Goal: Information Seeking & Learning: Learn about a topic

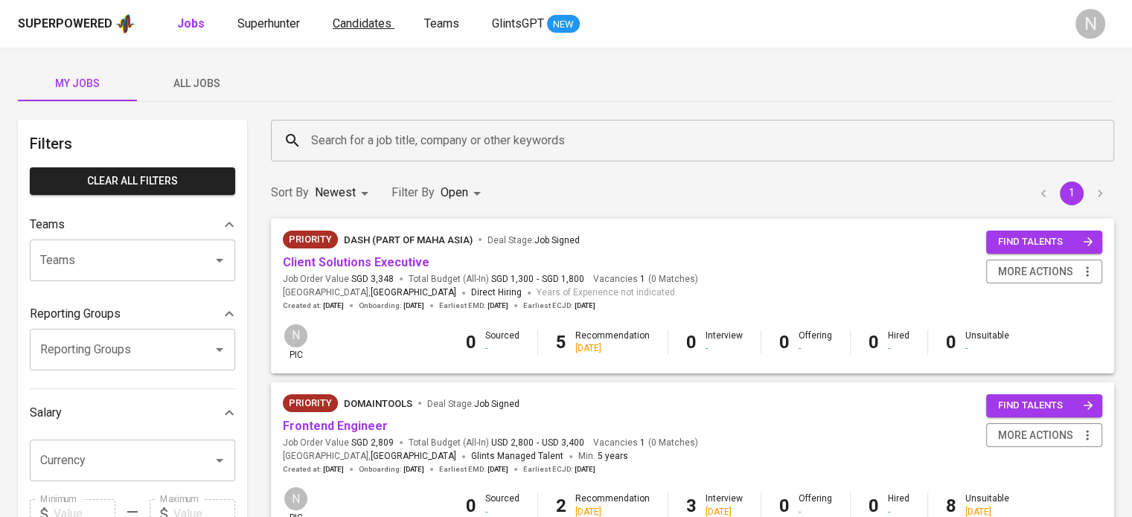
click at [372, 19] on span "Candidates" at bounding box center [362, 23] width 59 height 14
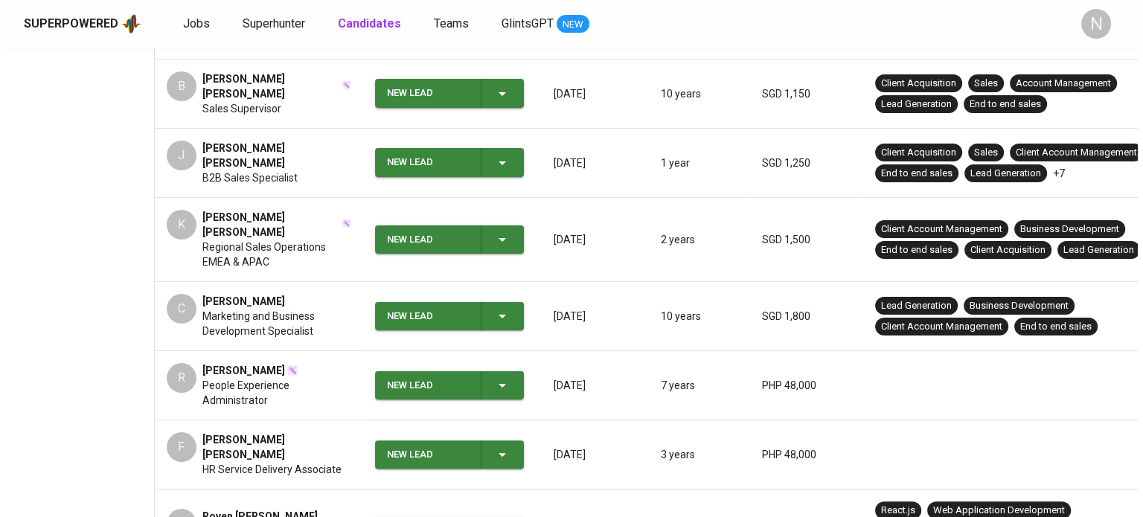
scroll to position [372, 0]
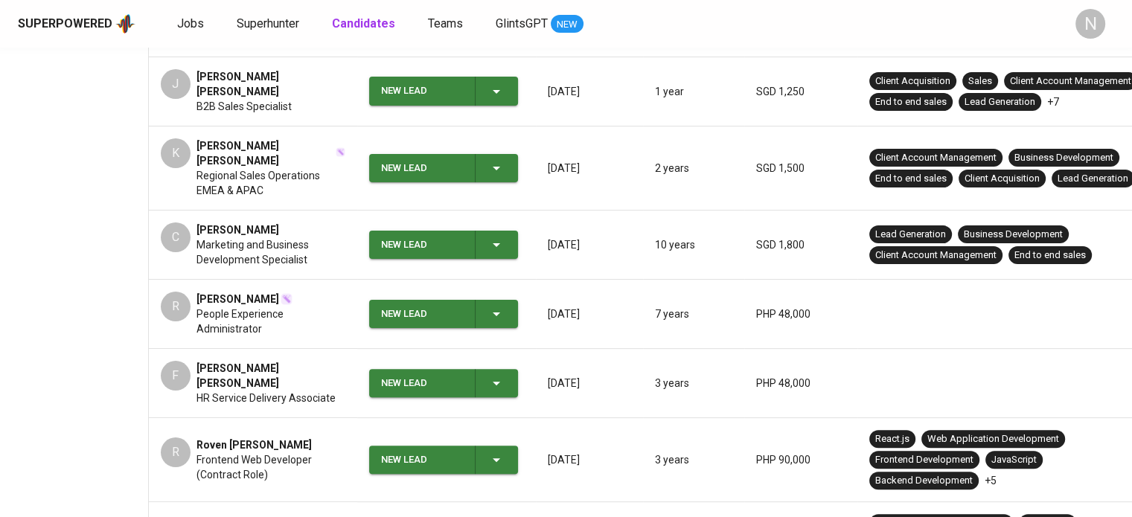
click at [277, 292] on span "[PERSON_NAME]" at bounding box center [238, 299] width 83 height 15
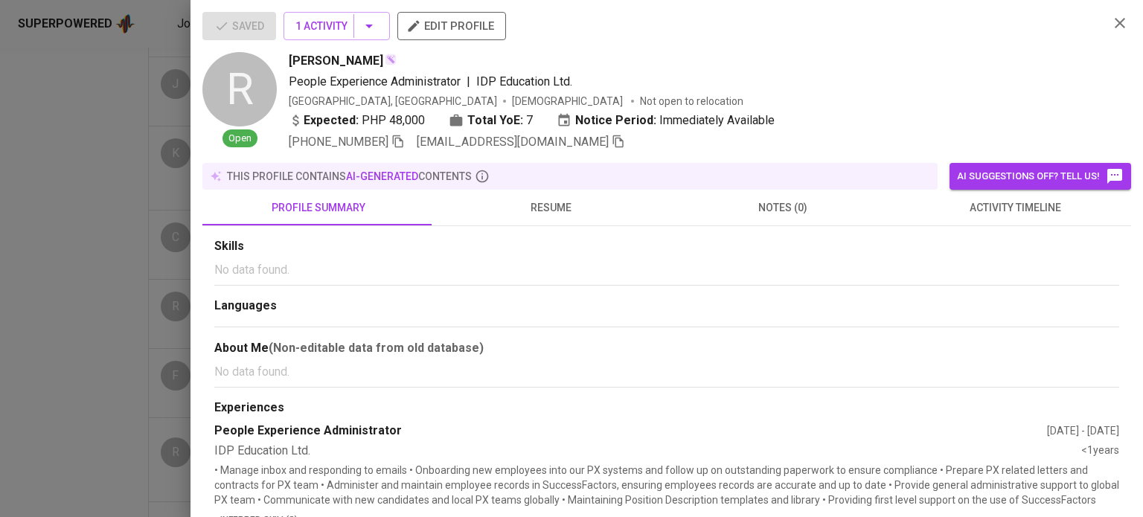
drag, startPoint x: 405, startPoint y: 60, endPoint x: 287, endPoint y: 59, distance: 117.6
click at [287, 59] on div "R Open [PERSON_NAME] People Experience Administrator | IDP Education Ltd. [GEOG…" at bounding box center [649, 101] width 895 height 99
copy span "[PERSON_NAME]"
click at [782, 71] on div "[PERSON_NAME] People Experience Administrator | IDP Education Ltd. [GEOGRAPHIC_…" at bounding box center [693, 101] width 808 height 99
